Goal: Task Accomplishment & Management: Complete application form

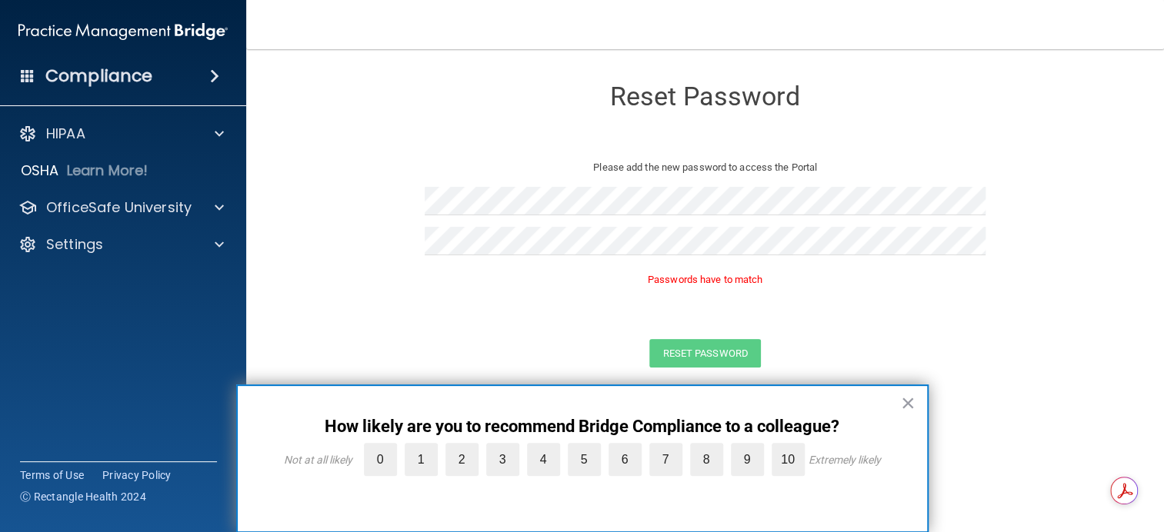
click at [795, 329] on form "Reset Password Please add the new password to access the Portal Passwords have …" at bounding box center [705, 226] width 856 height 322
click at [325, 258] on form "Reset Password Please add the new password to access the Portal Passwords have …" at bounding box center [705, 226] width 856 height 322
click at [435, 291] on div "Passwords have to match" at bounding box center [706, 284] width 562 height 34
click at [266, 215] on main "Reset Password Please add the new password to access the Portal Passwords have …" at bounding box center [705, 290] width 918 height 483
drag, startPoint x: 426, startPoint y: 298, endPoint x: 407, endPoint y: 302, distance: 19.6
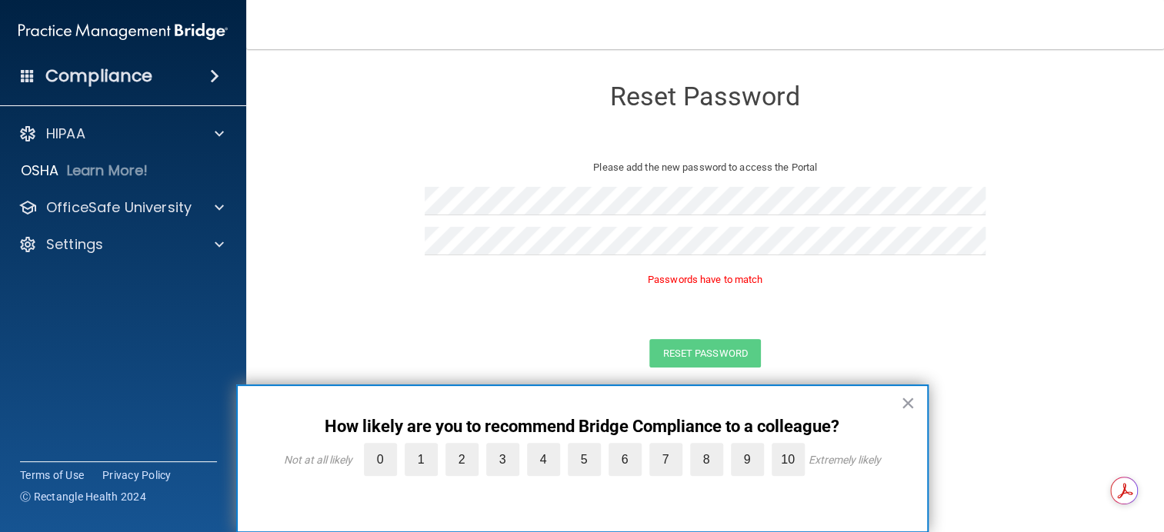
click at [425, 299] on div "Passwords have to match" at bounding box center [706, 284] width 562 height 34
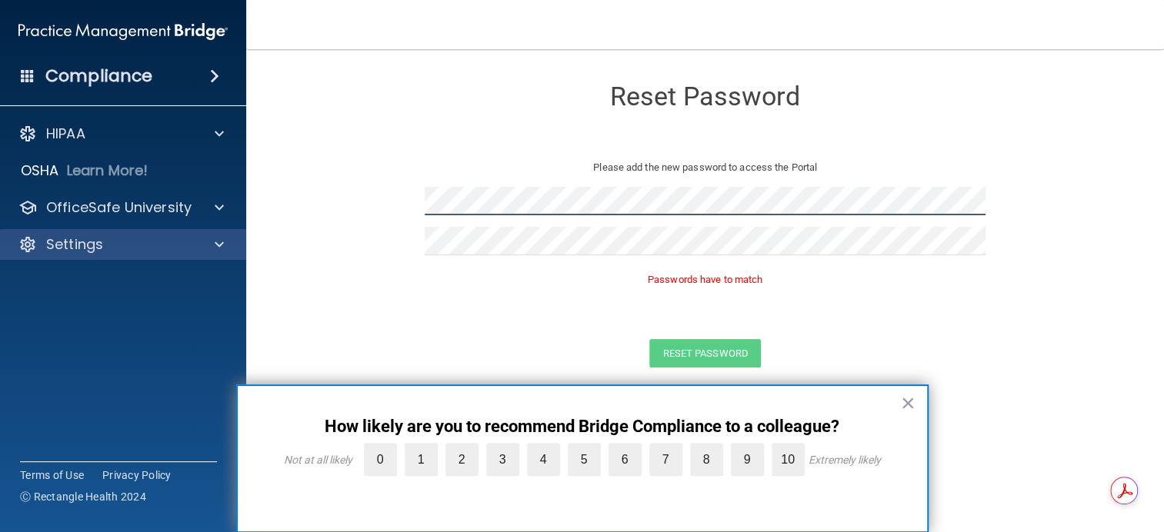
click at [188, 243] on div "Compliance HIPAA Documents and Policies Report an Incident Business Associates …" at bounding box center [582, 266] width 1164 height 532
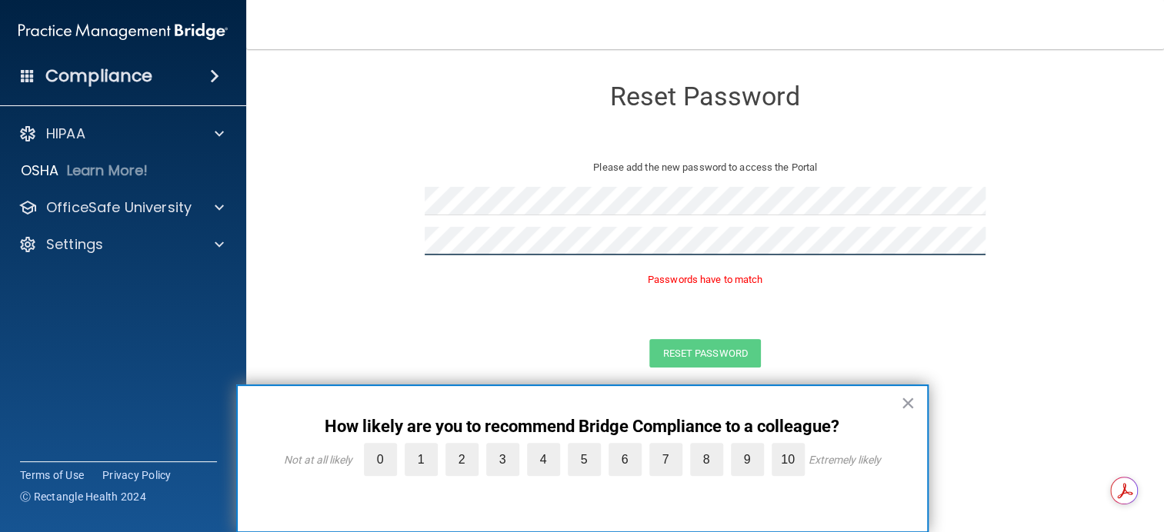
click at [355, 235] on form "Reset Password Please add the new password to access the Portal Passwords have …" at bounding box center [705, 226] width 856 height 322
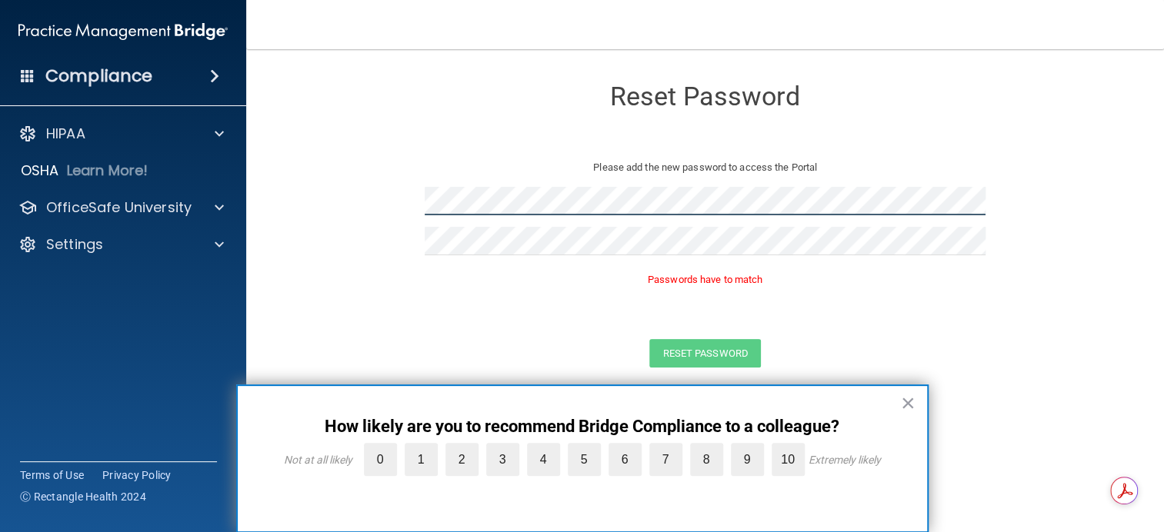
click at [336, 199] on form "Reset Password Please add the new password to access the Portal Passwords have …" at bounding box center [705, 226] width 856 height 322
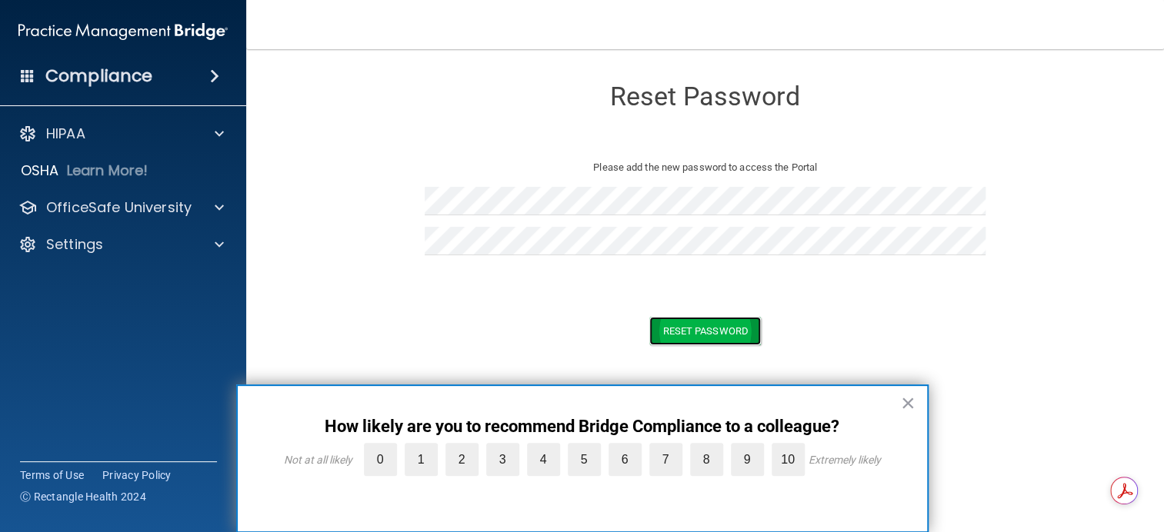
click at [679, 334] on button "Reset Password" at bounding box center [704, 331] width 111 height 28
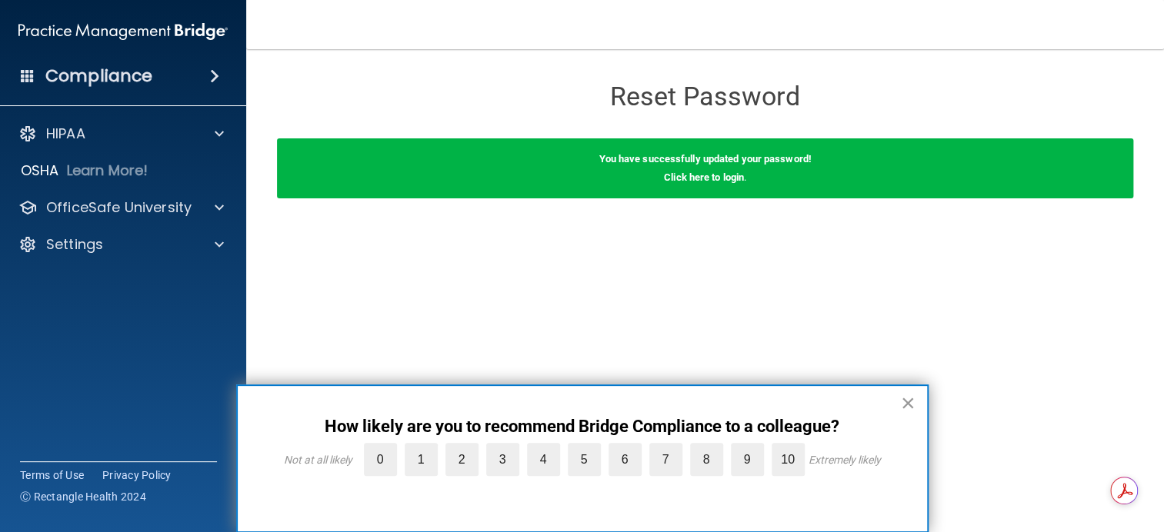
click at [914, 398] on button "×" at bounding box center [908, 403] width 15 height 25
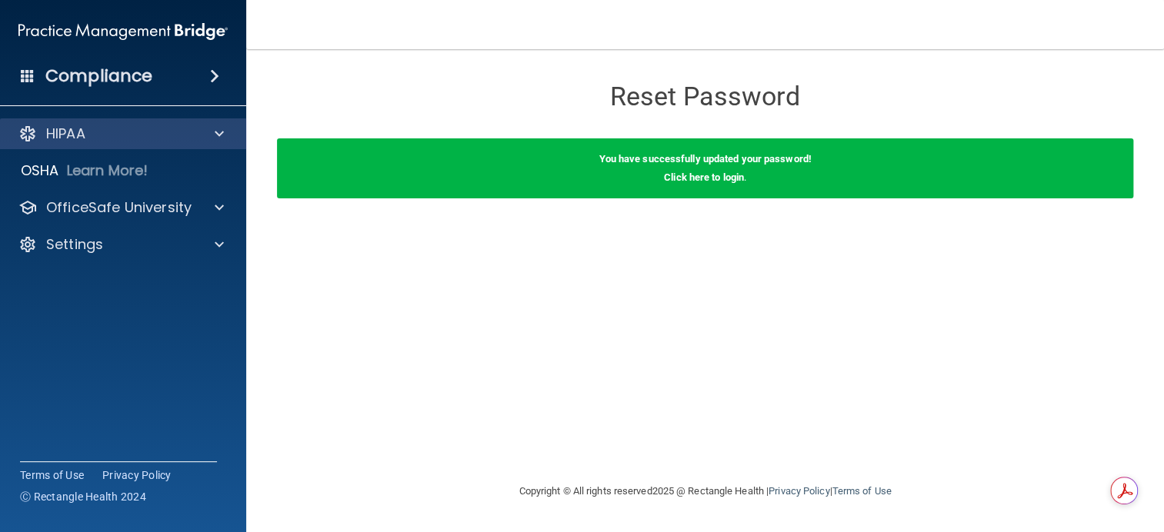
click at [114, 145] on div "HIPAA" at bounding box center [123, 133] width 247 height 31
click at [211, 132] on div at bounding box center [217, 134] width 38 height 18
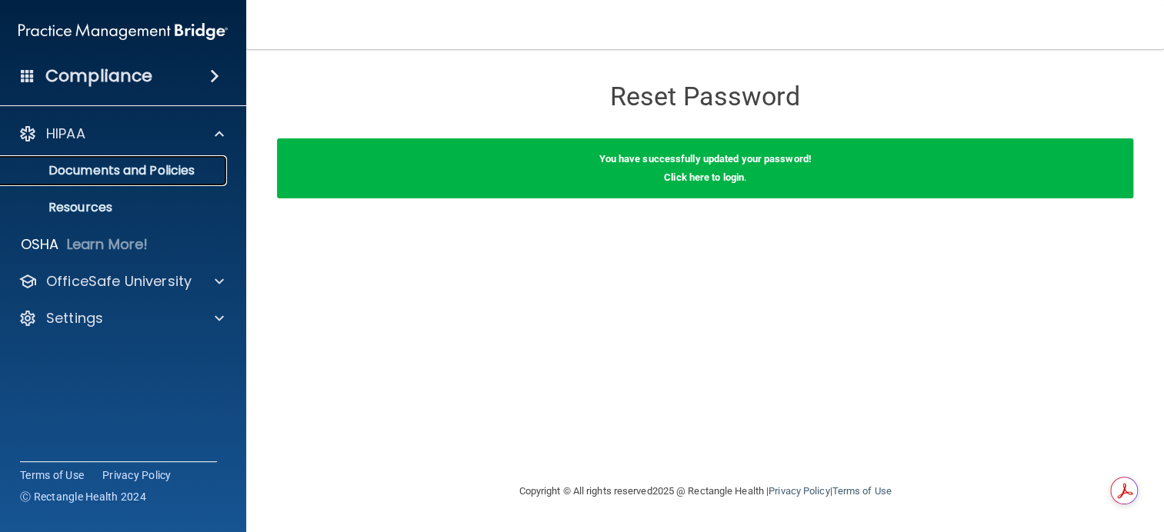
click at [129, 168] on p "Documents and Policies" at bounding box center [115, 170] width 210 height 15
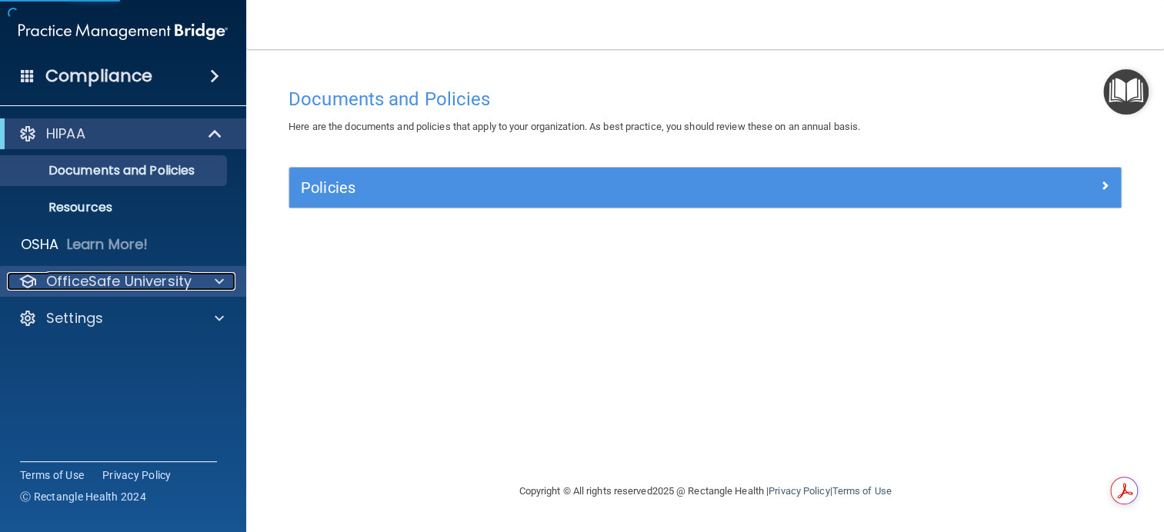
click at [132, 279] on p "OfficeSafe University" at bounding box center [118, 281] width 145 height 18
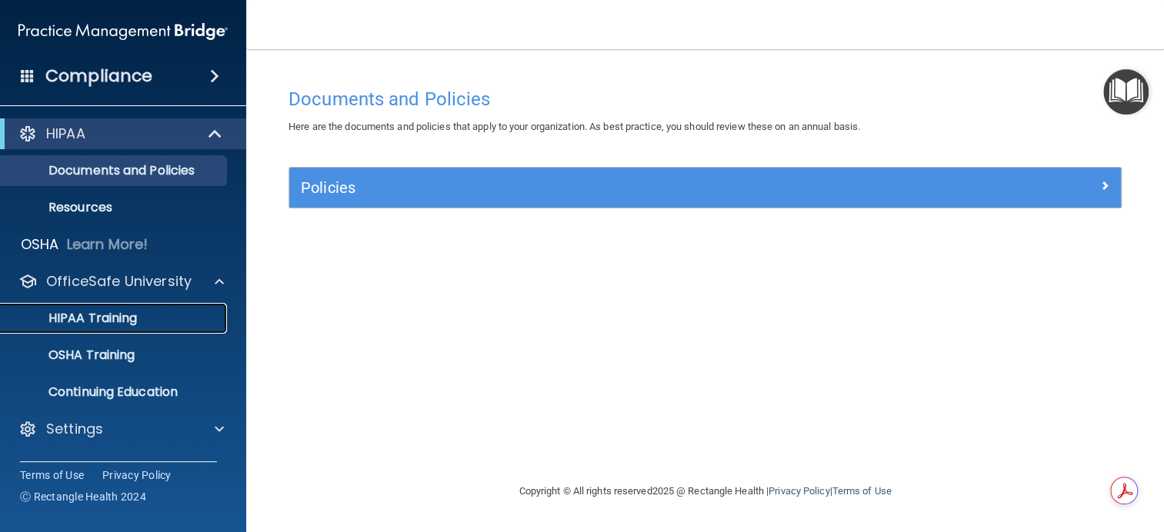
click at [106, 315] on p "HIPAA Training" at bounding box center [73, 318] width 127 height 15
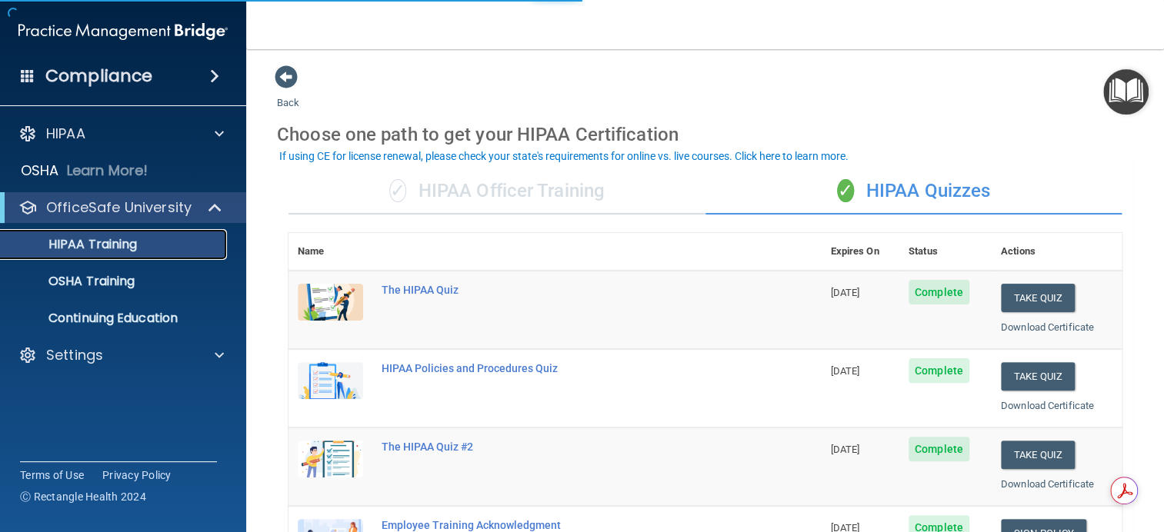
click at [102, 237] on p "HIPAA Training" at bounding box center [73, 244] width 127 height 15
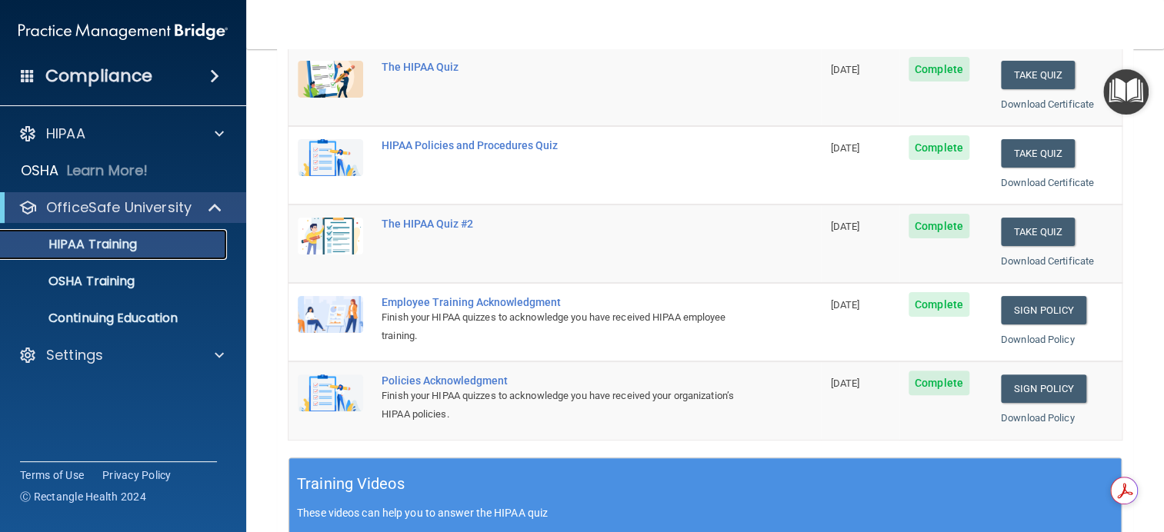
scroll to position [236, 0]
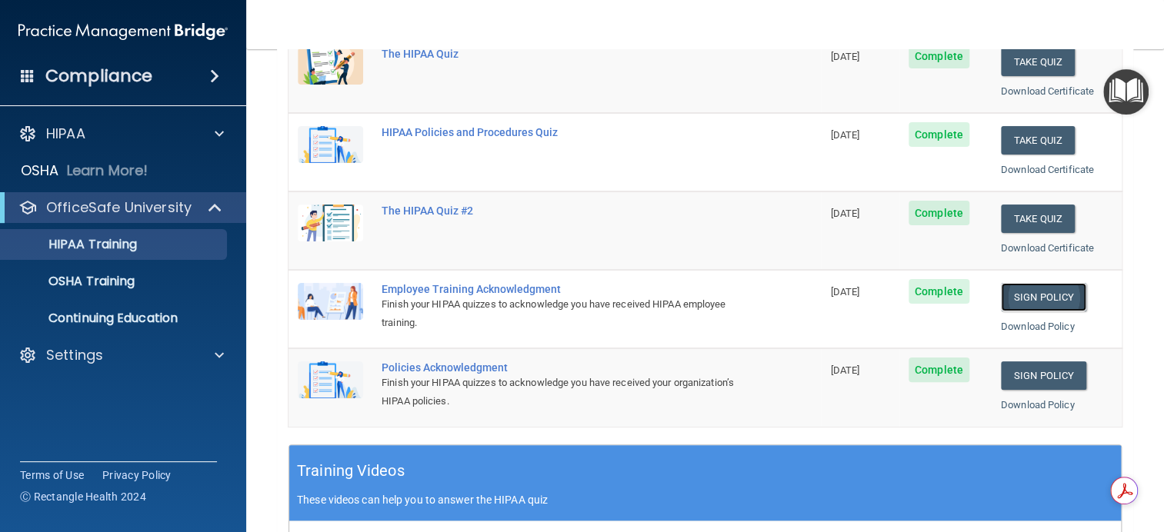
click at [1032, 298] on link "Sign Policy" at bounding box center [1043, 297] width 85 height 28
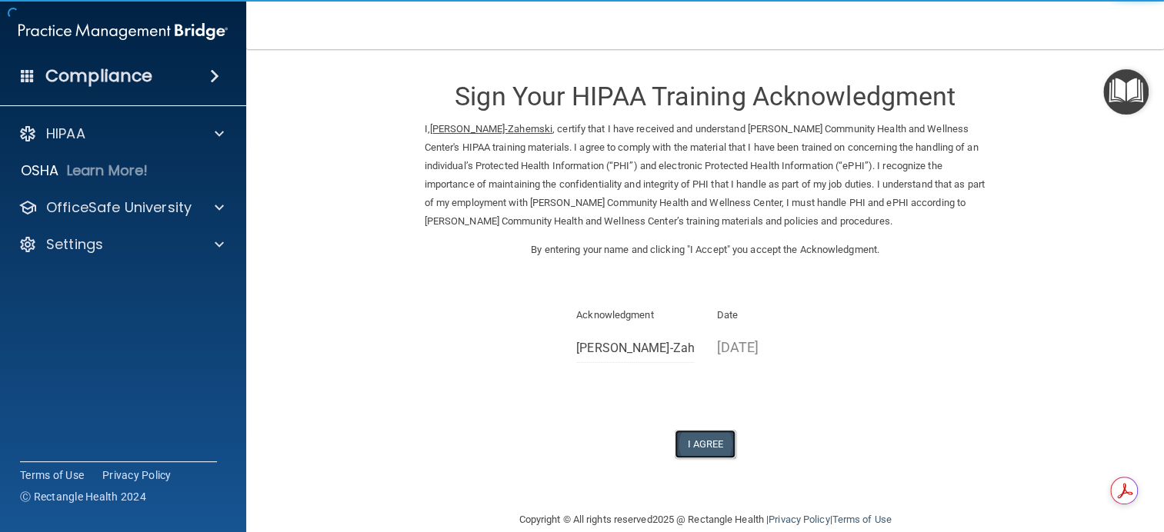
click at [692, 444] on button "I Agree" at bounding box center [706, 444] width 62 height 28
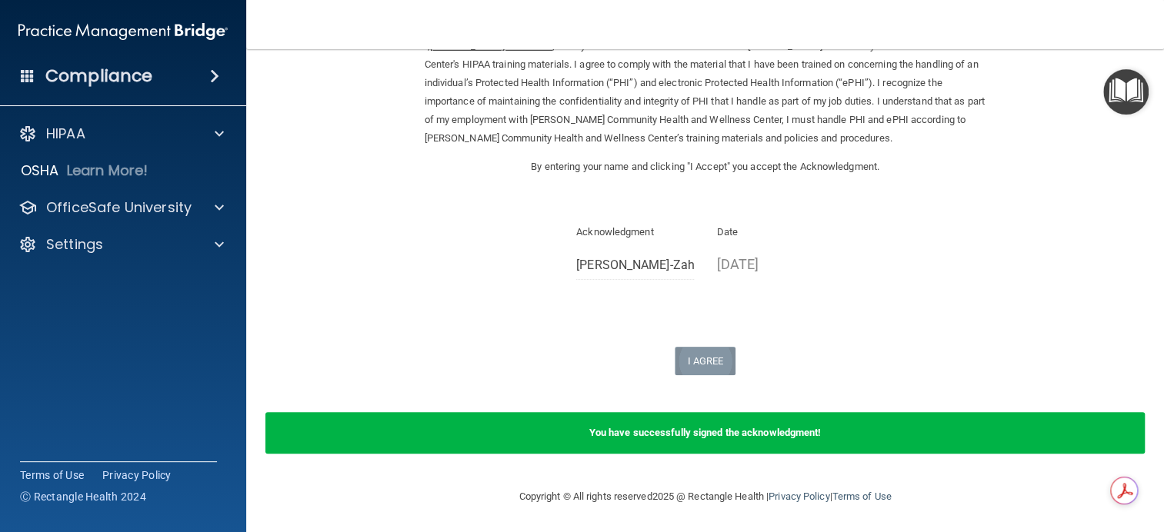
scroll to position [84, 0]
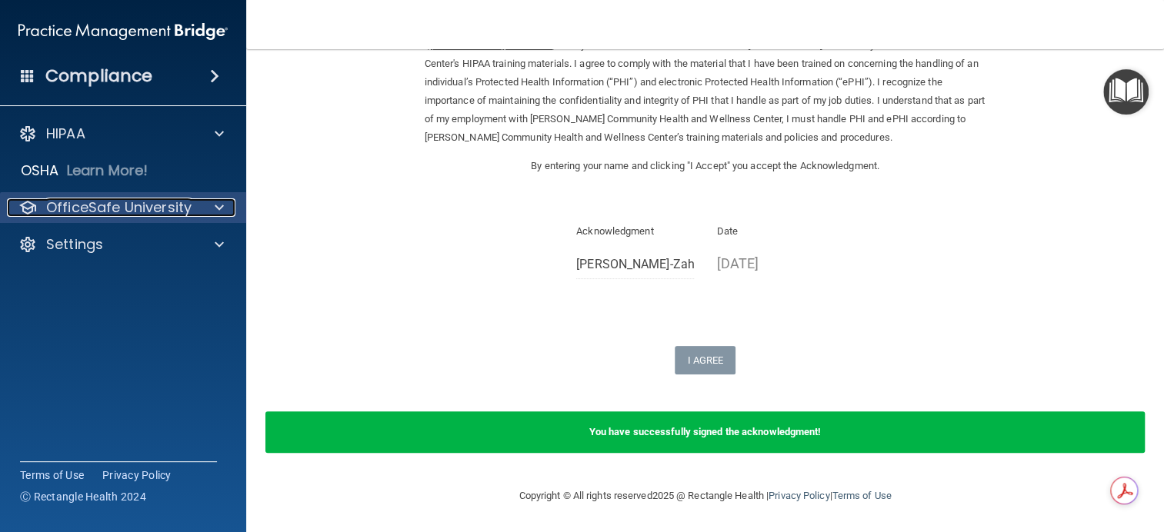
click at [182, 215] on p "OfficeSafe University" at bounding box center [118, 207] width 145 height 18
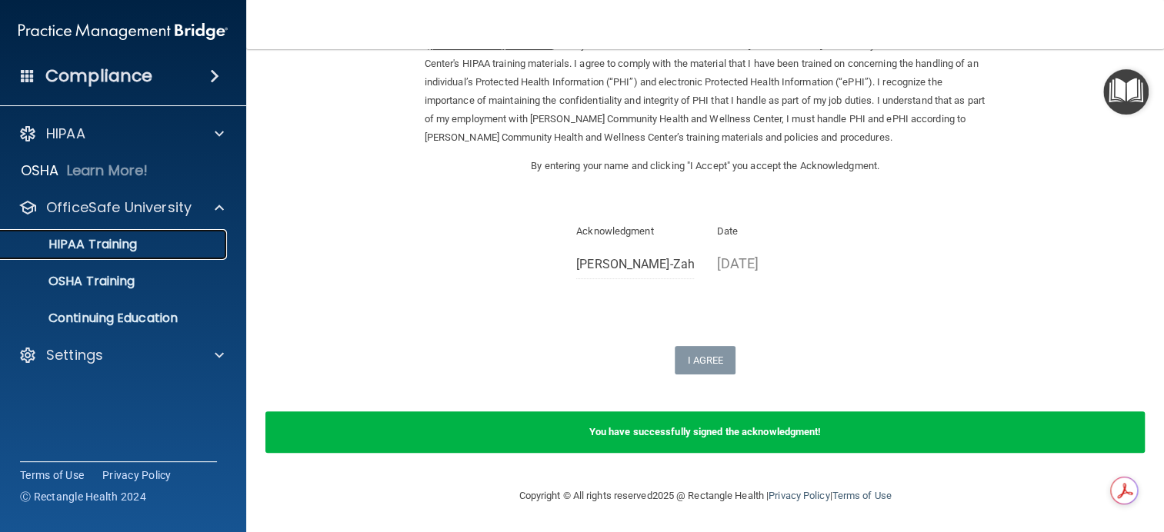
click at [128, 250] on p "HIPAA Training" at bounding box center [73, 244] width 127 height 15
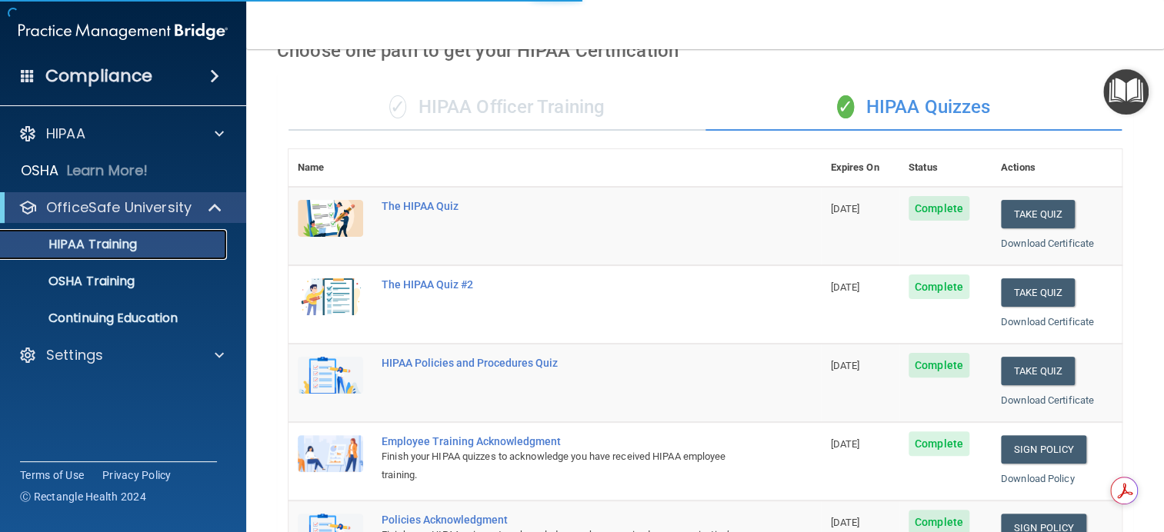
scroll to position [621, 0]
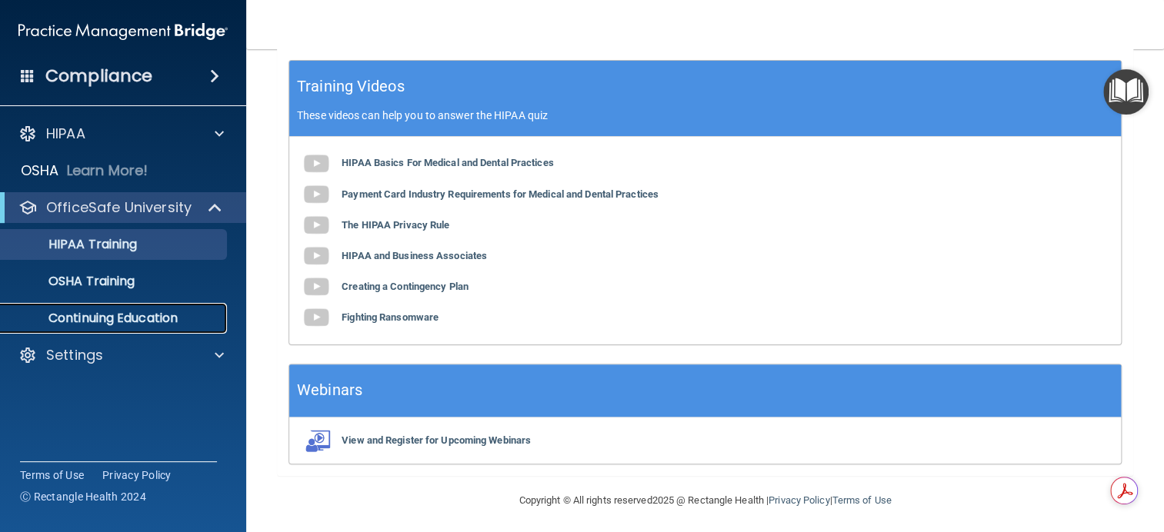
click at [150, 315] on p "Continuing Education" at bounding box center [115, 318] width 210 height 15
